Goal: Task Accomplishment & Management: Manage account settings

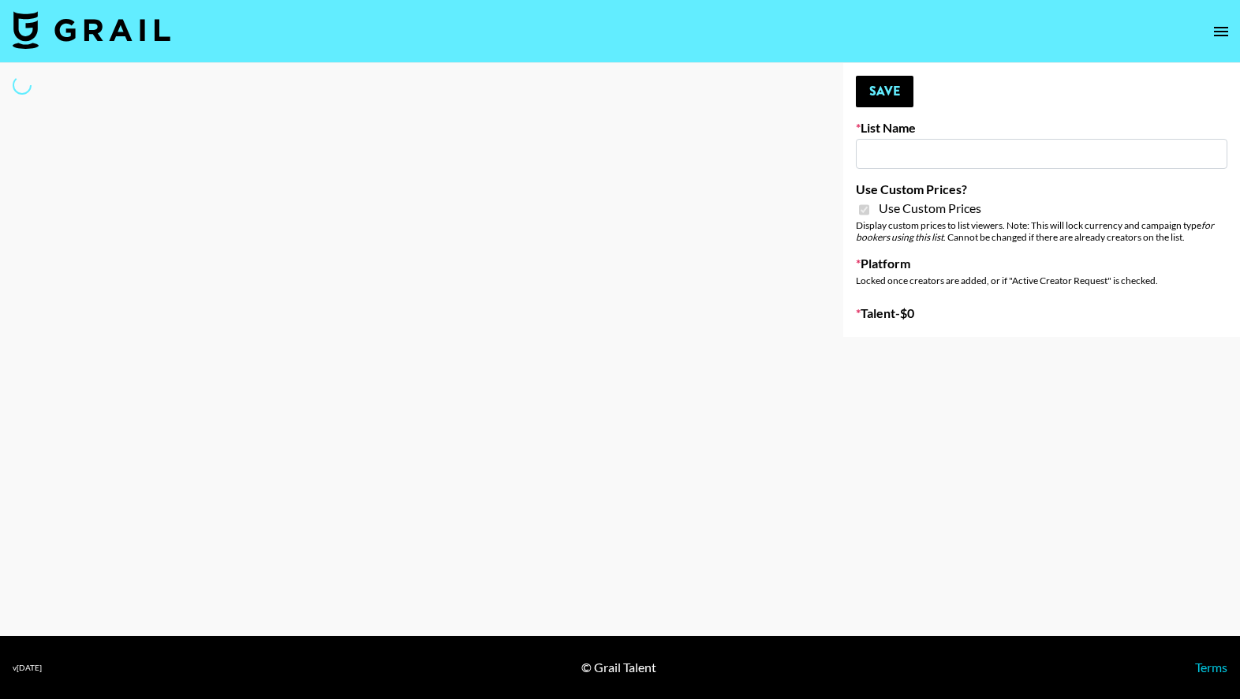
type input "Gfal"
checkbox input "true"
select select "Brand"
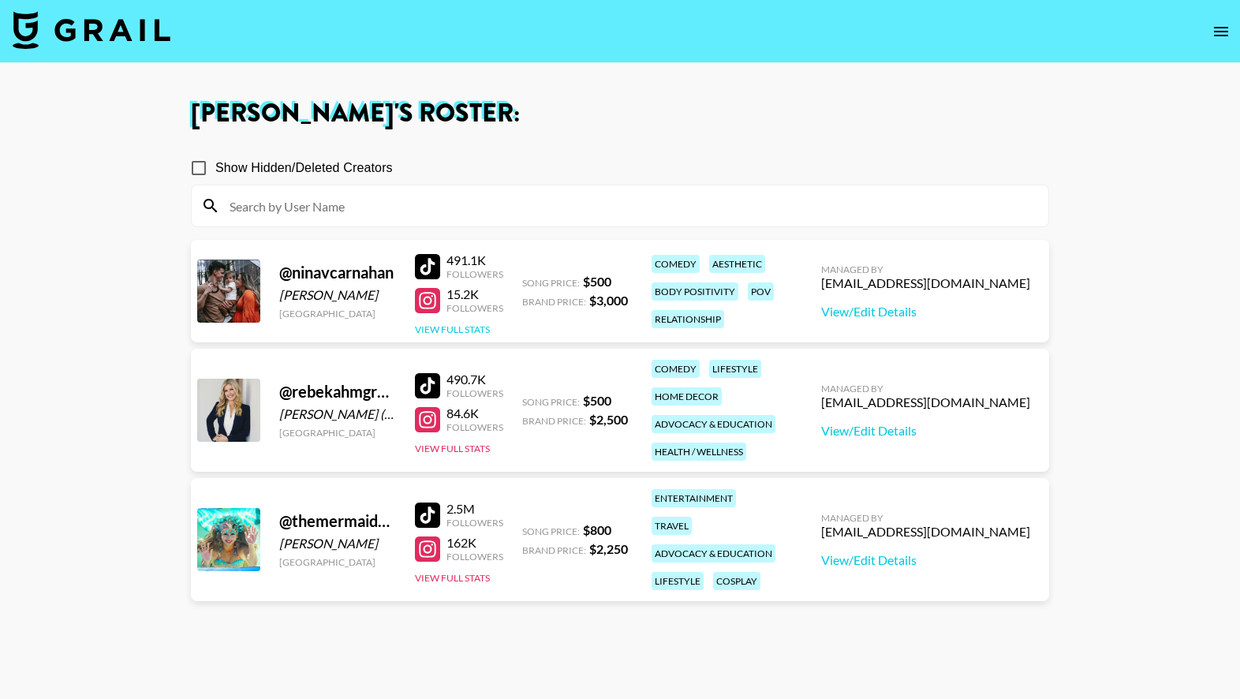
click at [475, 333] on button "View Full Stats" at bounding box center [452, 330] width 75 height 12
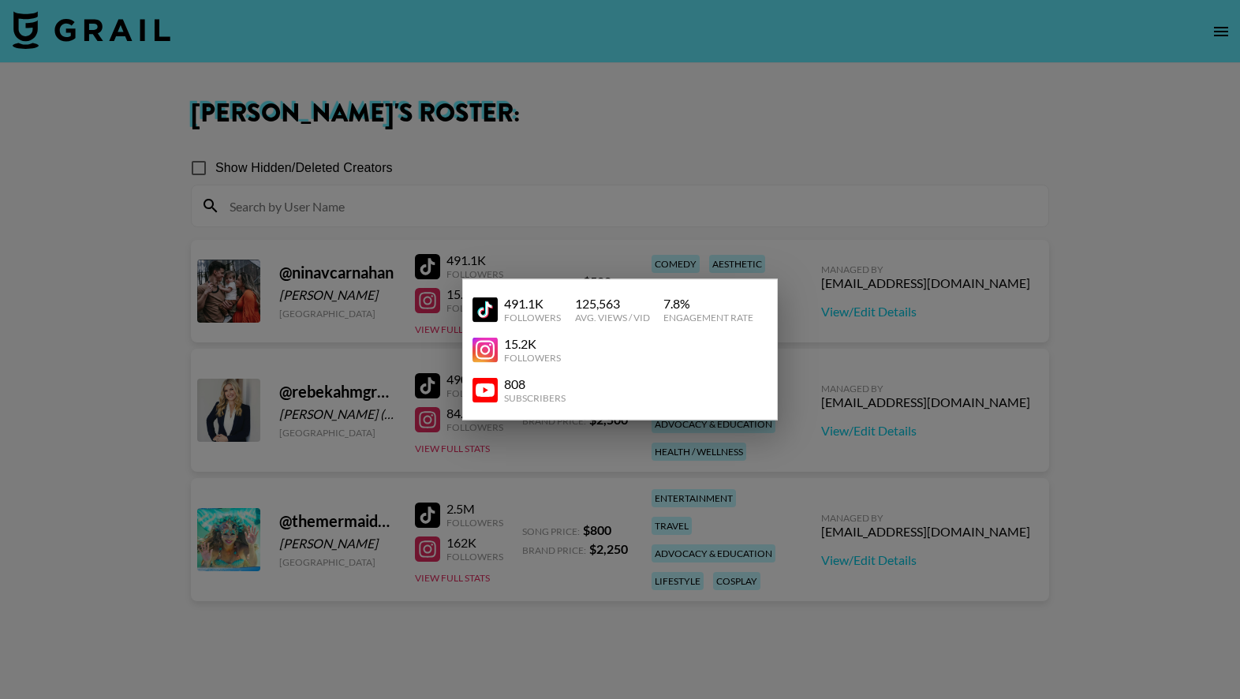
click at [850, 305] on div at bounding box center [620, 349] width 1240 height 699
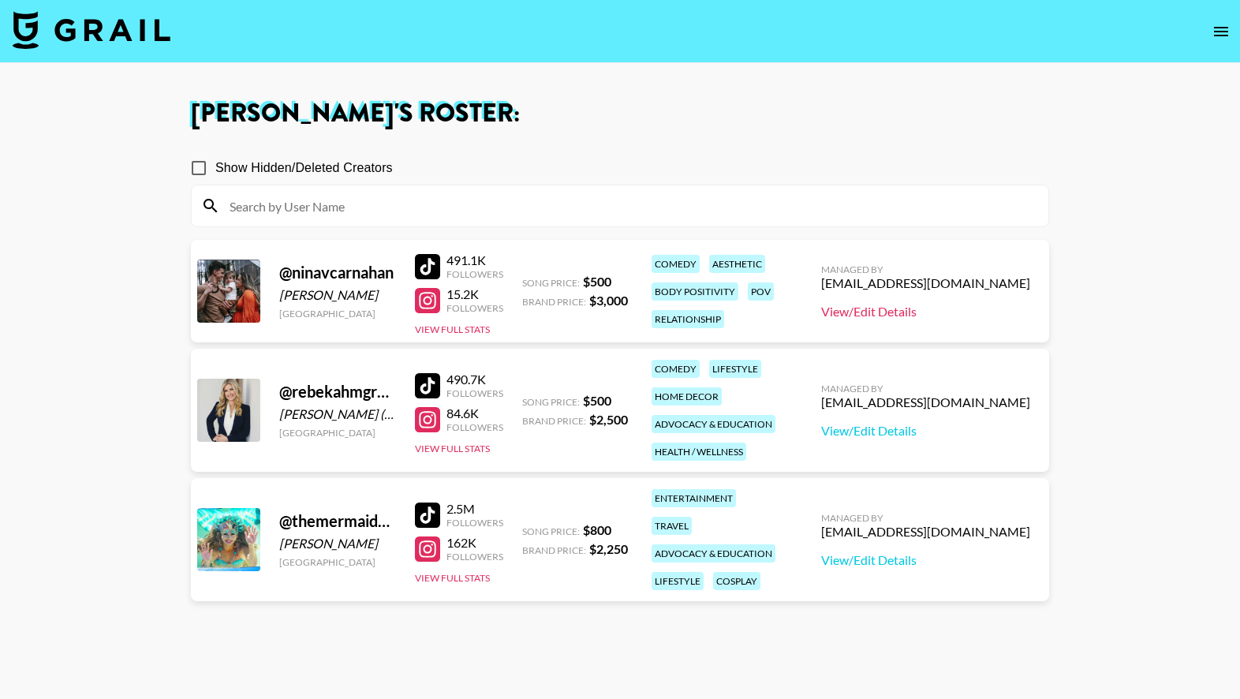
click at [878, 316] on link "View/Edit Details" at bounding box center [925, 312] width 209 height 16
click at [473, 327] on button "View Full Stats" at bounding box center [452, 330] width 75 height 12
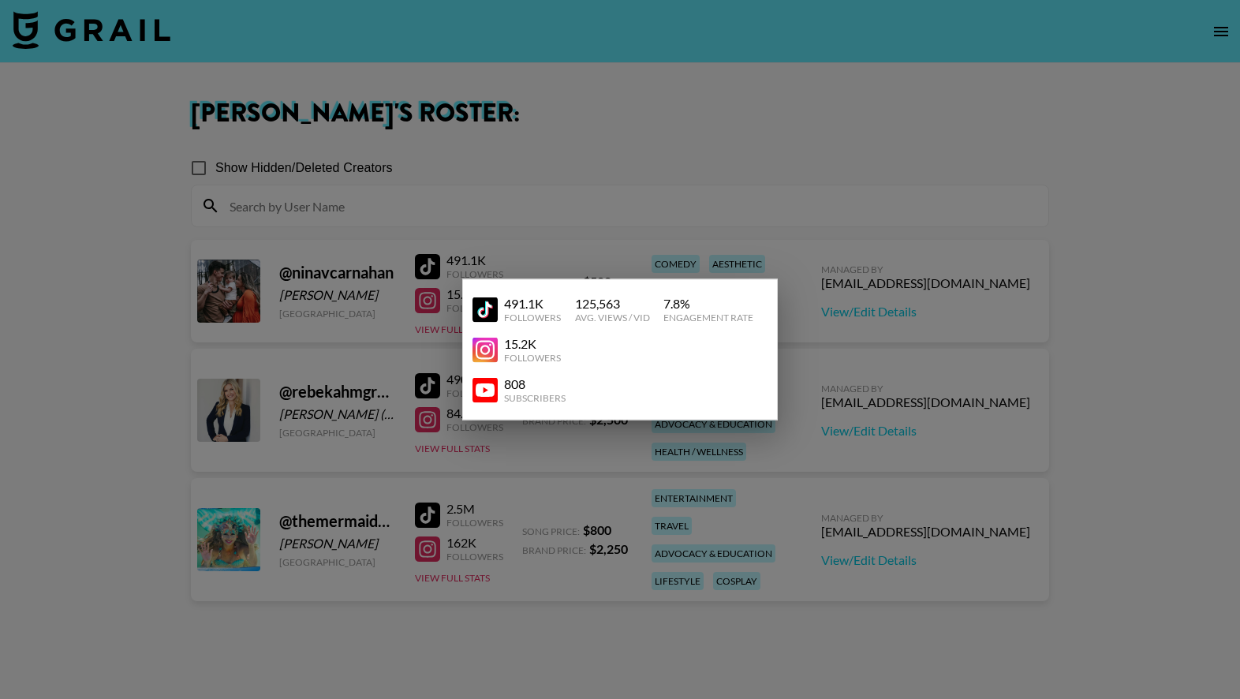
click at [585, 245] on div at bounding box center [620, 349] width 1240 height 699
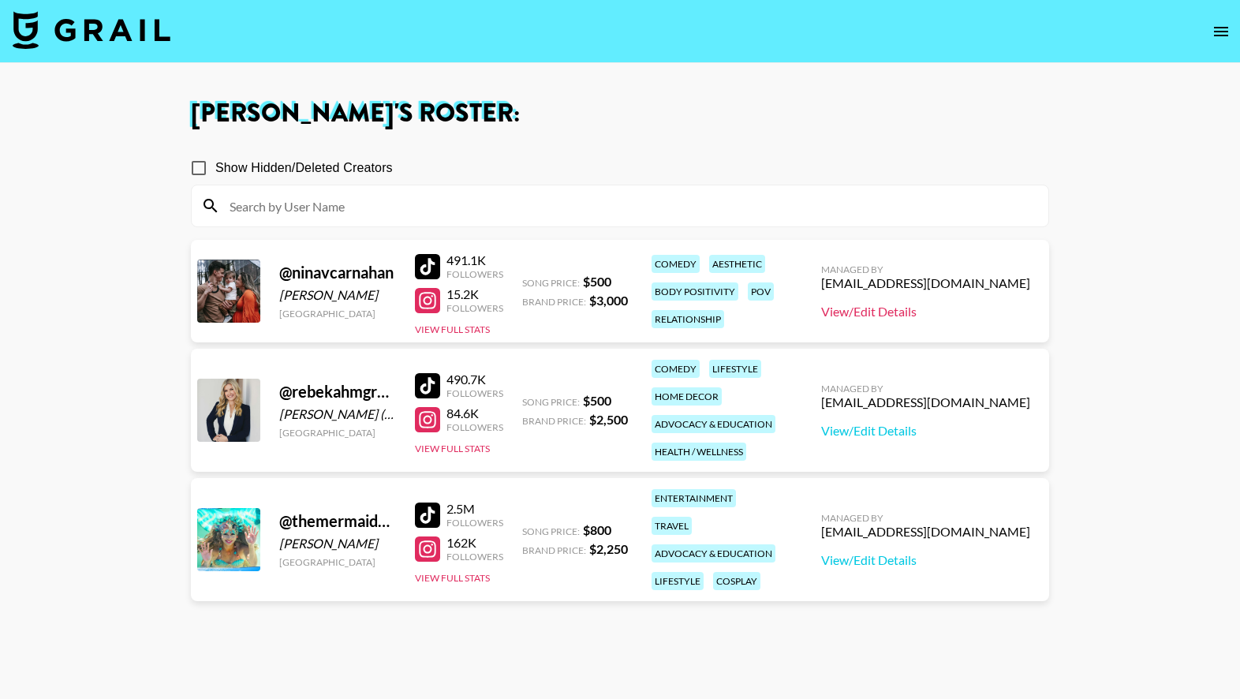
click at [944, 311] on link "View/Edit Details" at bounding box center [925, 312] width 209 height 16
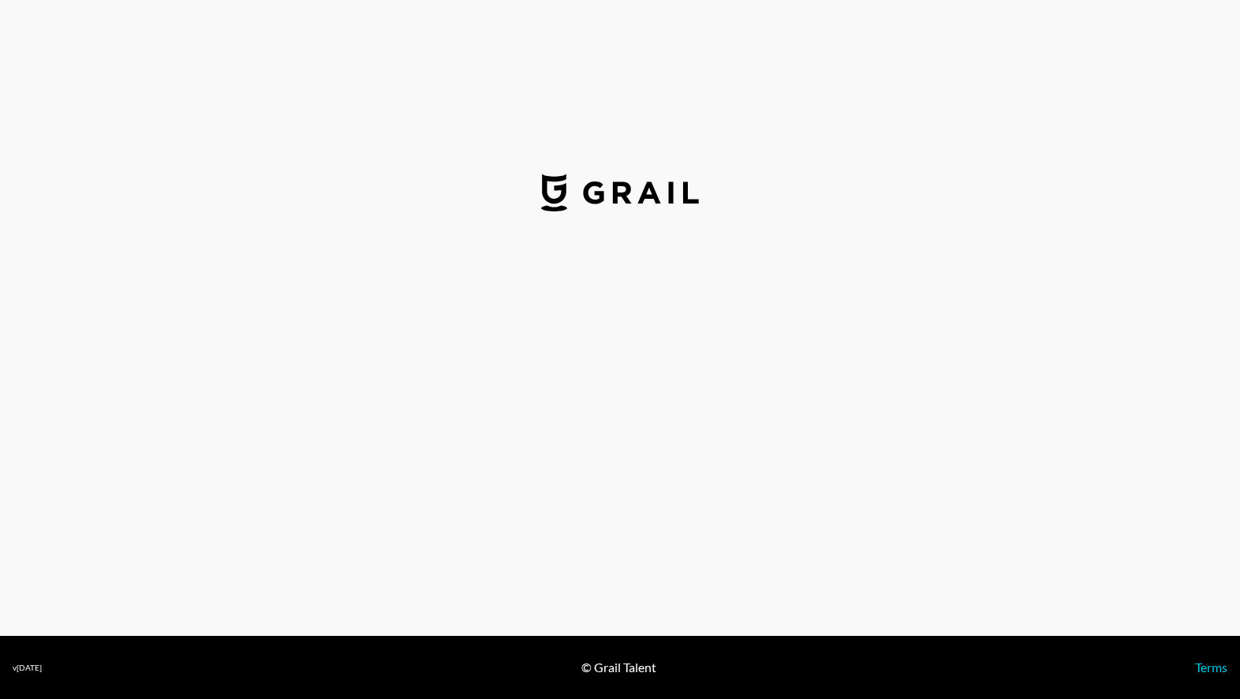
select select "USD"
